Goal: Check status

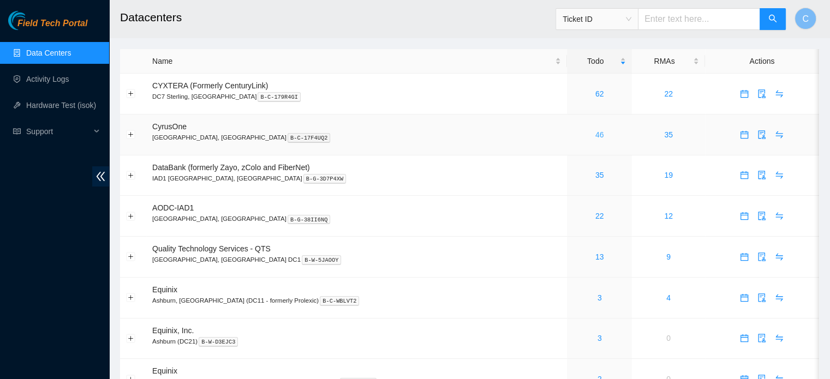
click at [596, 135] on link "46" at bounding box center [600, 134] width 9 height 9
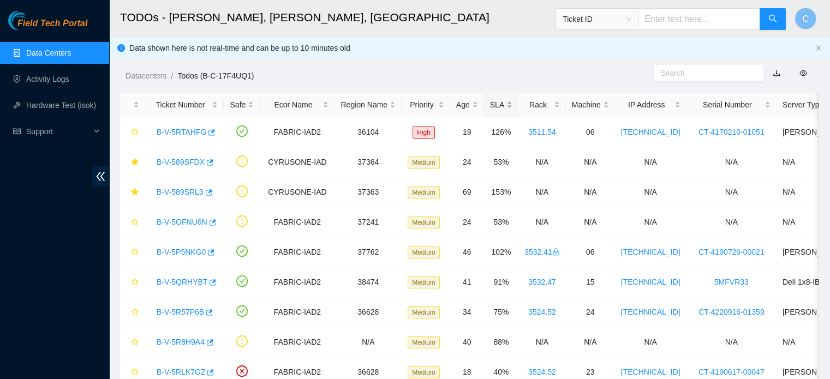
click at [490, 105] on div "SLA" at bounding box center [501, 105] width 22 height 12
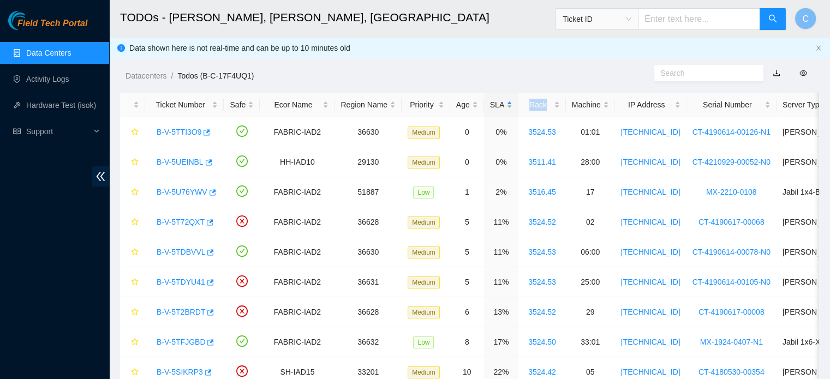
click at [490, 105] on div "SLA" at bounding box center [501, 105] width 22 height 12
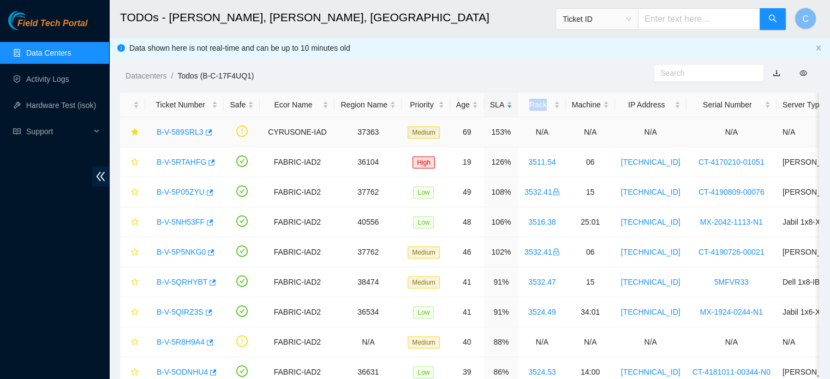
click at [181, 130] on link "B-V-589SRL3" at bounding box center [180, 132] width 47 height 9
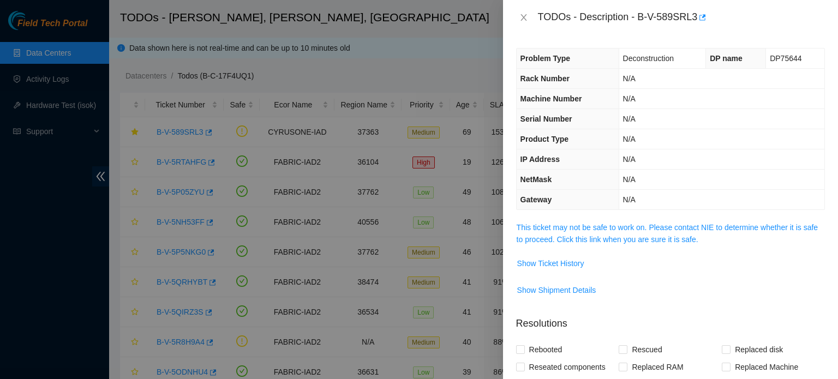
click at [655, 232] on span "This ticket may not be safe to work on. Please contact NIE to determine whether…" at bounding box center [671, 234] width 308 height 24
click at [654, 228] on link "This ticket may not be safe to work on. Please contact NIE to determine whether…" at bounding box center [667, 233] width 301 height 21
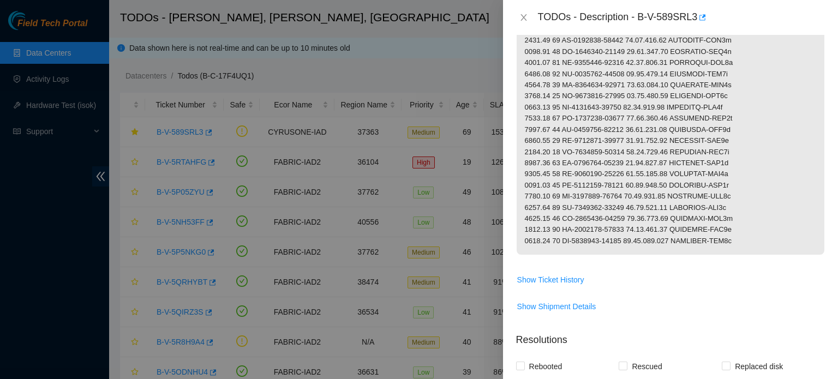
scroll to position [448, 0]
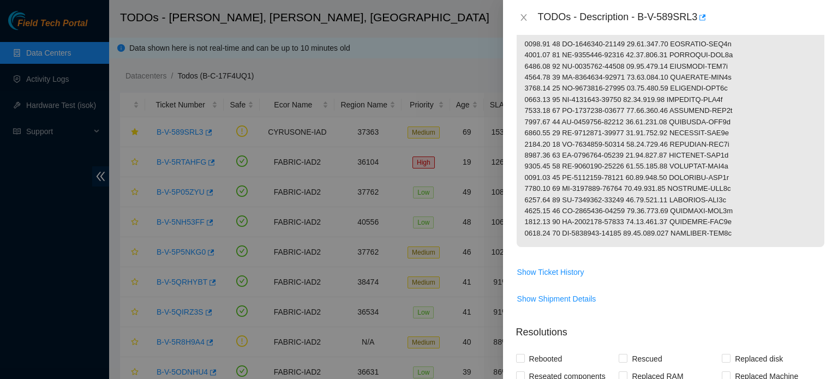
click at [615, 242] on p at bounding box center [671, 10] width 308 height 473
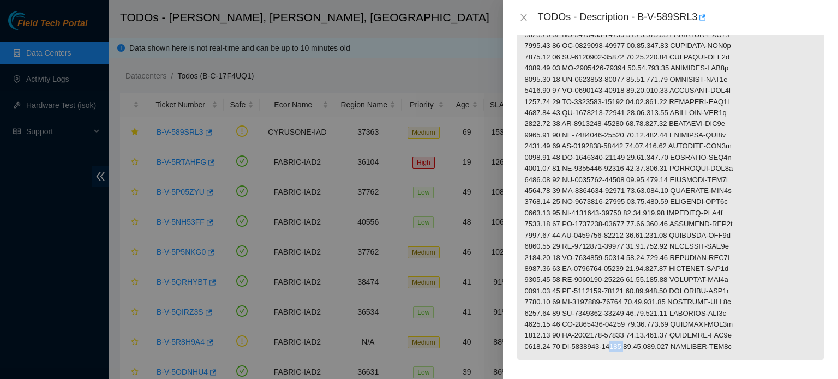
scroll to position [334, 0]
click at [666, 225] on p at bounding box center [671, 124] width 308 height 473
